Goal: Obtain resource: Download file/media

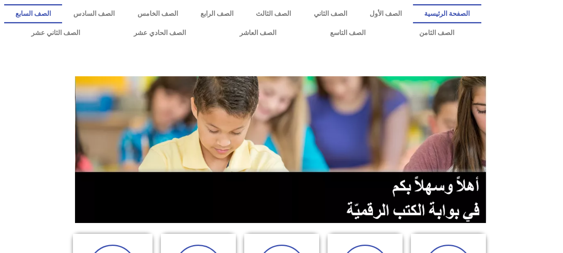
click at [62, 10] on link "الصف السابع" at bounding box center [33, 13] width 58 height 19
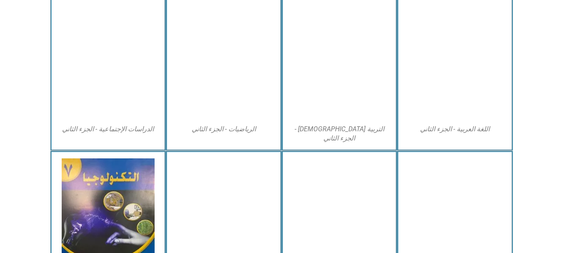
scroll to position [491, 0]
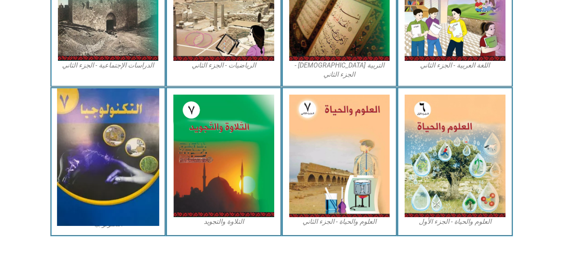
click at [114, 107] on img at bounding box center [108, 156] width 102 height 137
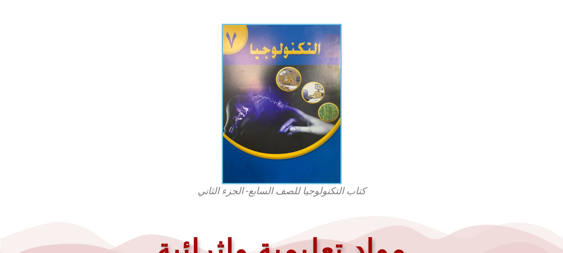
scroll to position [267, 0]
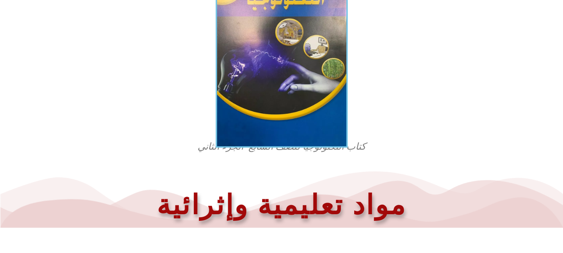
click at [228, 70] on img at bounding box center [281, 59] width 132 height 177
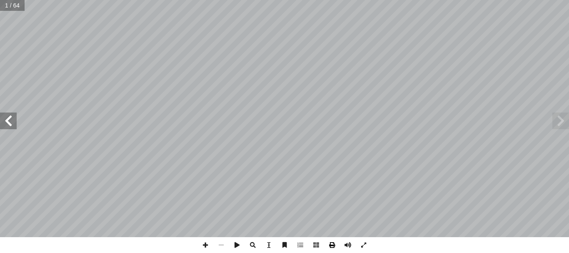
click at [329, 241] on span at bounding box center [332, 245] width 16 height 16
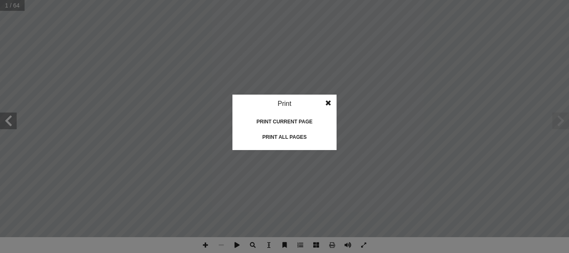
click at [285, 135] on div "Print all pages" at bounding box center [284, 136] width 83 height 13
